Goal: Find specific page/section: Find specific page/section

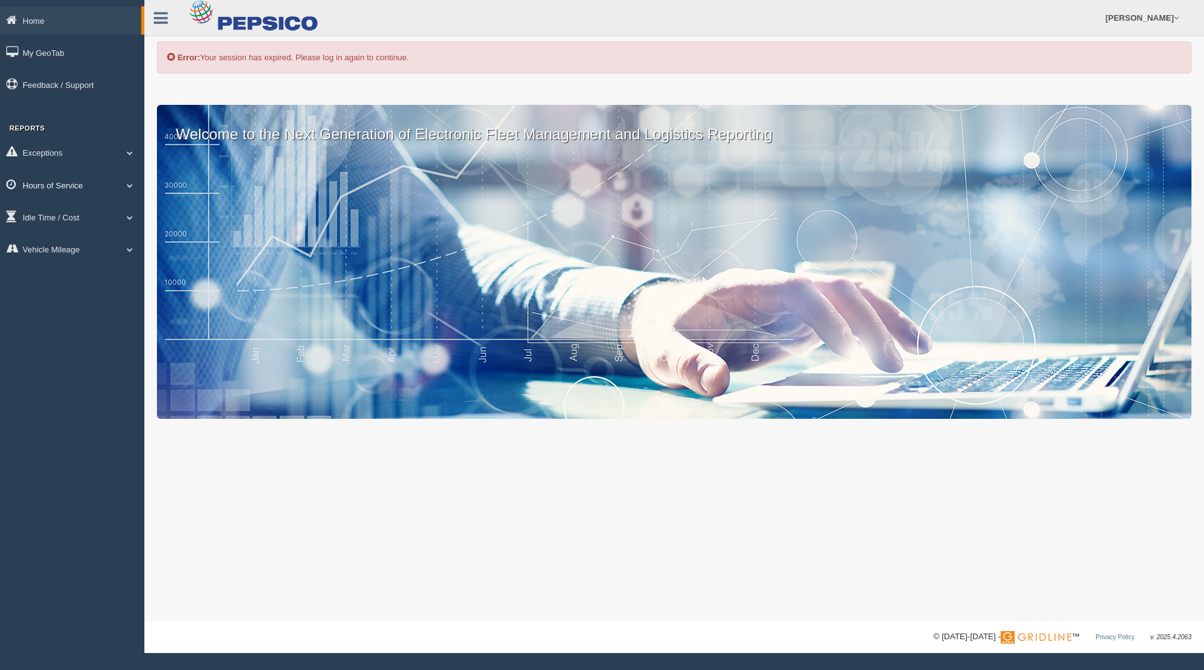
click at [76, 187] on link "Hours of Service" at bounding box center [72, 185] width 144 height 28
click at [105, 257] on link "HOS Violations" at bounding box center [82, 258] width 119 height 23
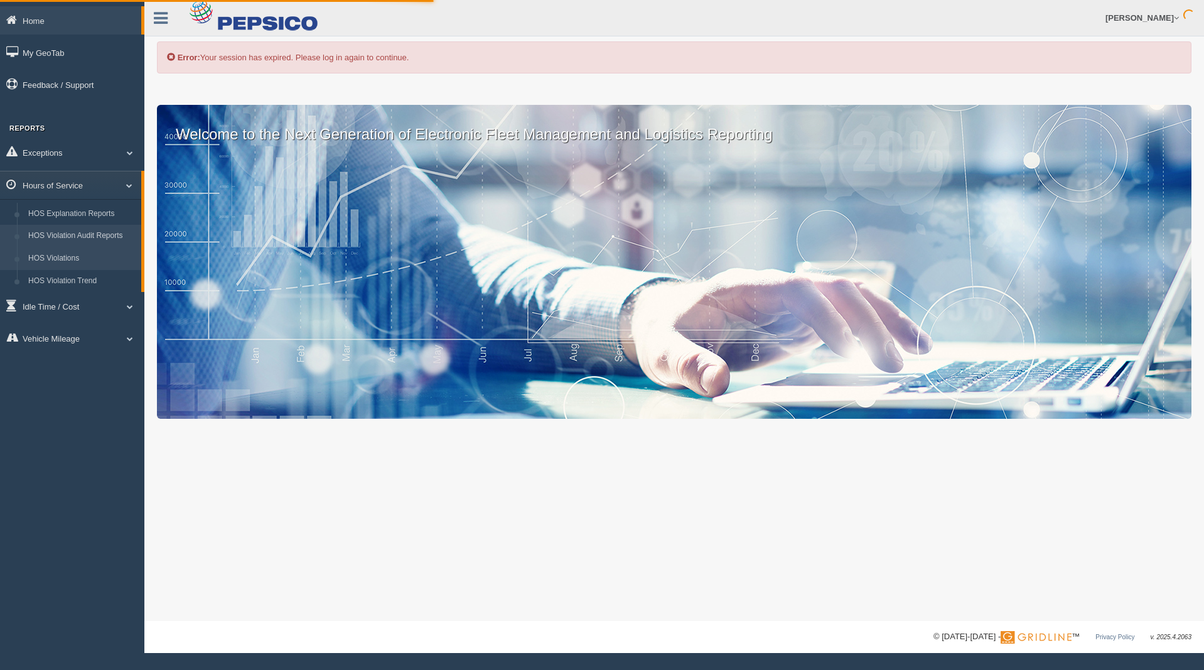
click at [108, 234] on link "HOS Violation Audit Reports" at bounding box center [82, 236] width 119 height 23
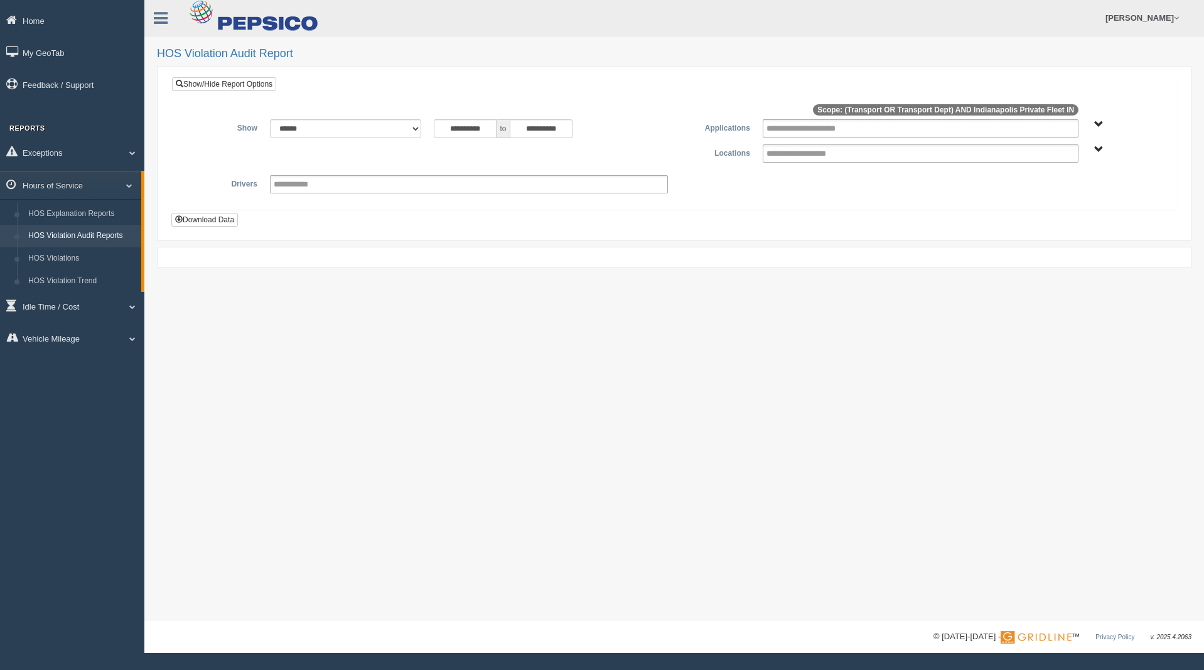
click at [102, 239] on link "HOS Violation Audit Reports" at bounding box center [82, 236] width 119 height 23
click at [96, 218] on link "HOS Explanation Reports" at bounding box center [82, 214] width 119 height 23
